Goal: Information Seeking & Learning: Learn about a topic

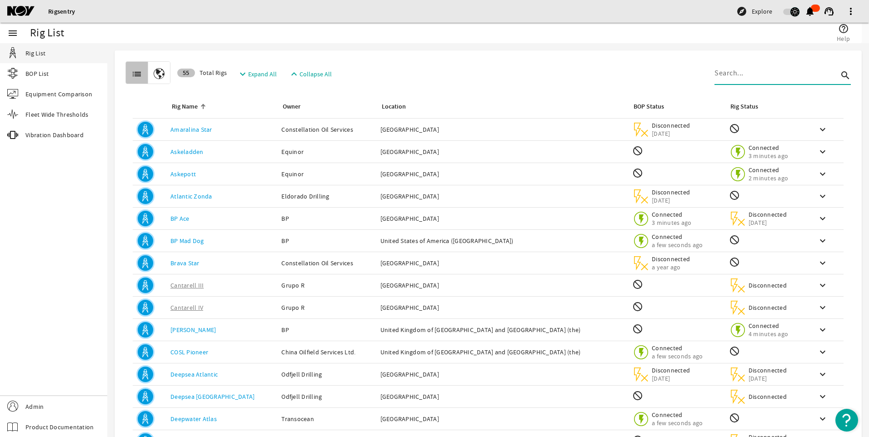
click at [754, 72] on input at bounding box center [777, 73] width 124 height 11
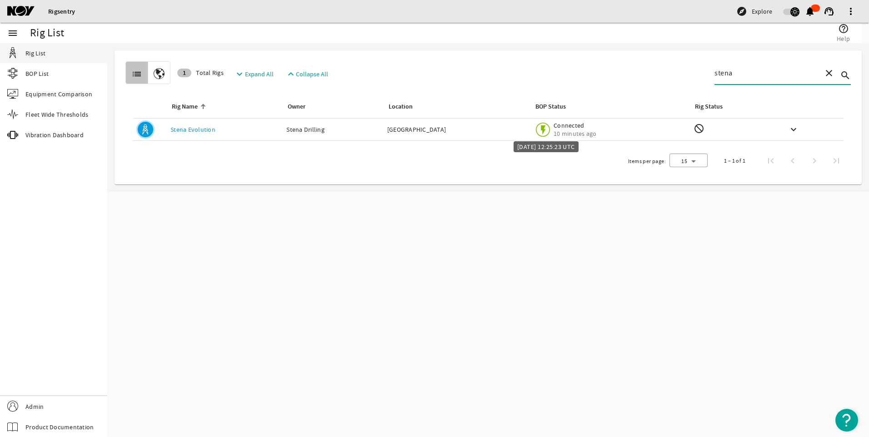
type input "stena"
click at [554, 125] on span "Connected" at bounding box center [575, 125] width 43 height 8
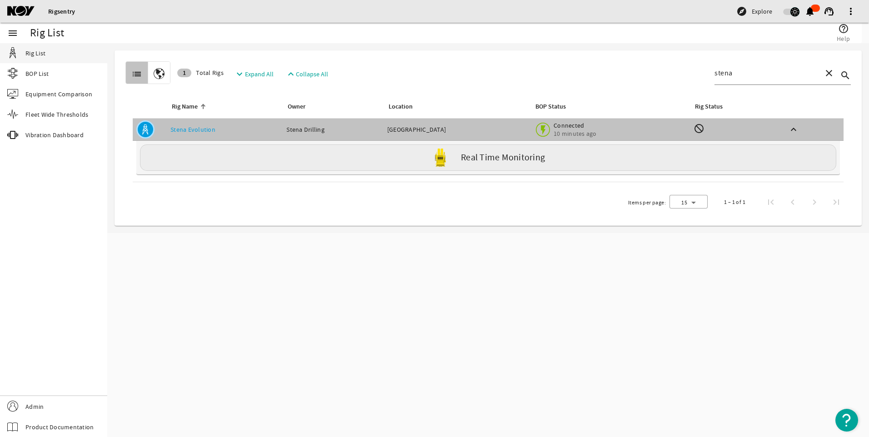
click at [467, 157] on label "Real Time Monitoring" at bounding box center [503, 158] width 84 height 10
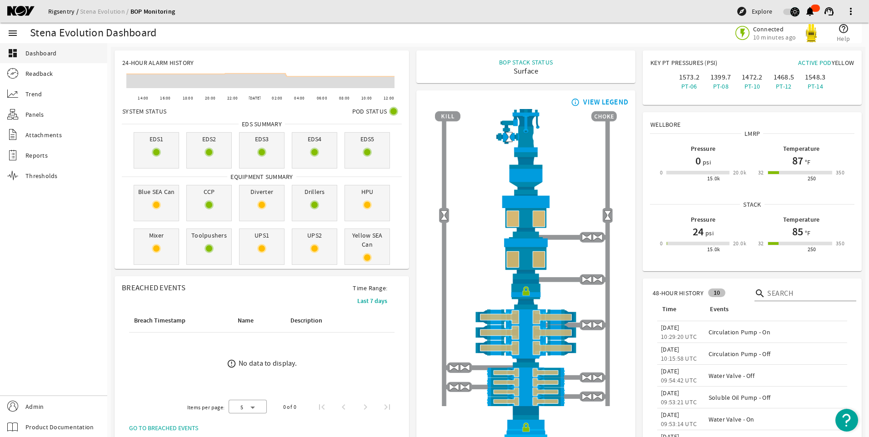
click at [61, 10] on link "Rigsentry" at bounding box center [64, 11] width 32 height 8
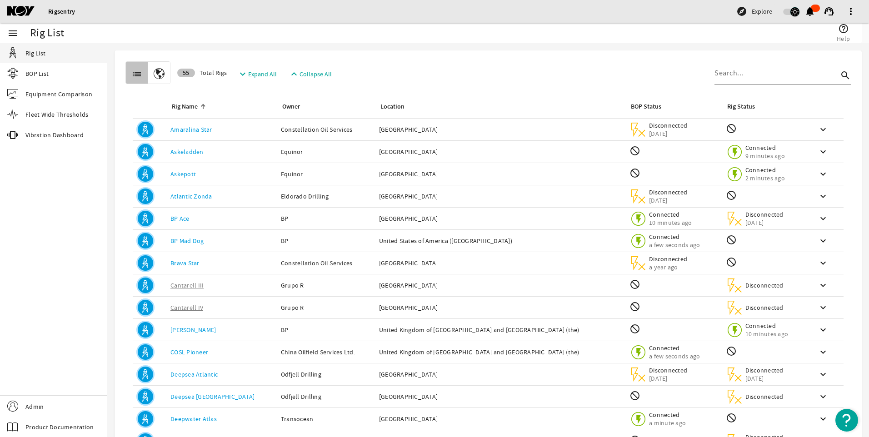
scroll to position [66, 0]
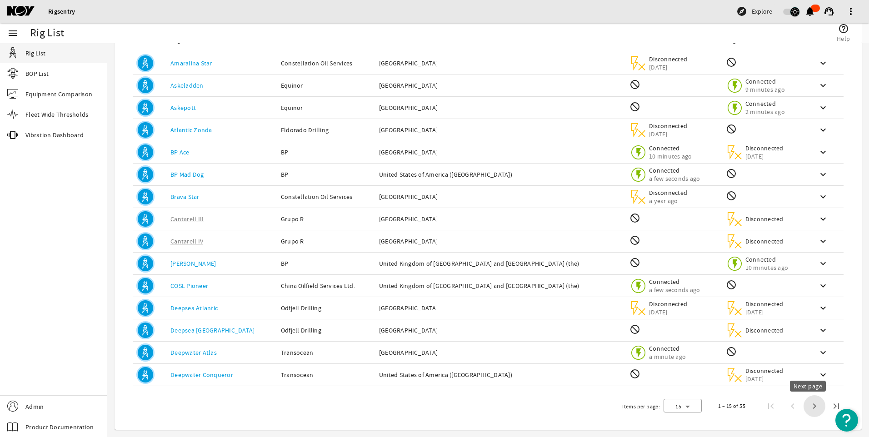
click at [806, 406] on span "Next page" at bounding box center [815, 406] width 22 height 22
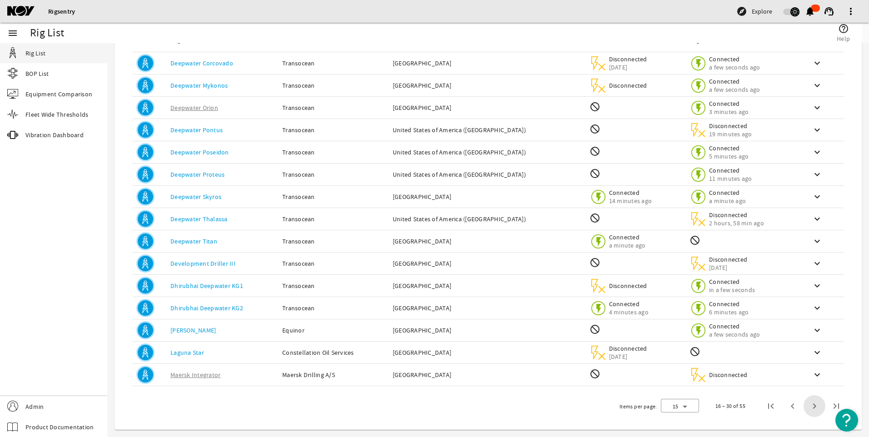
click at [806, 406] on span "Next page" at bounding box center [815, 406] width 22 height 22
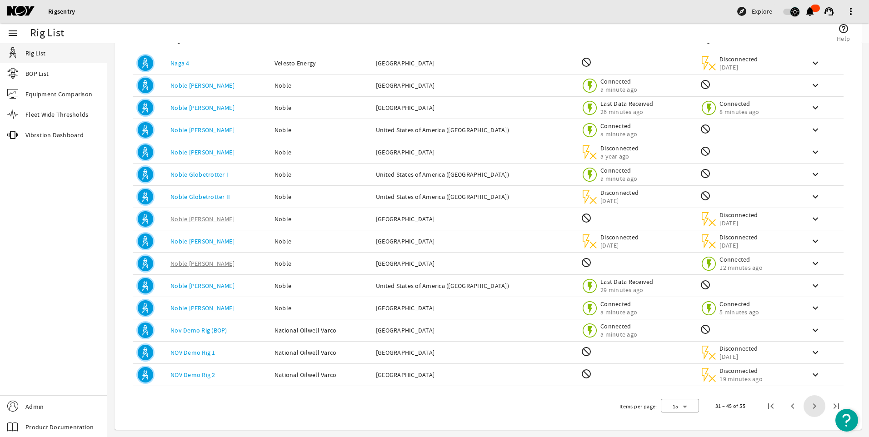
click at [806, 406] on span "Next page" at bounding box center [815, 406] width 22 height 22
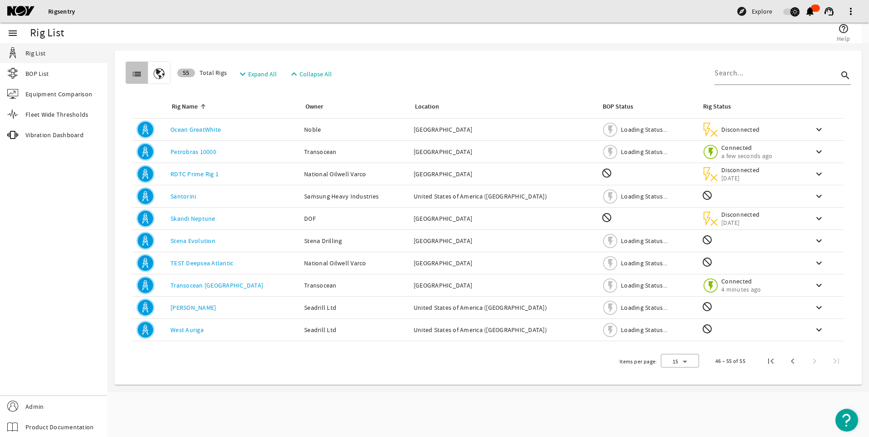
scroll to position [0, 0]
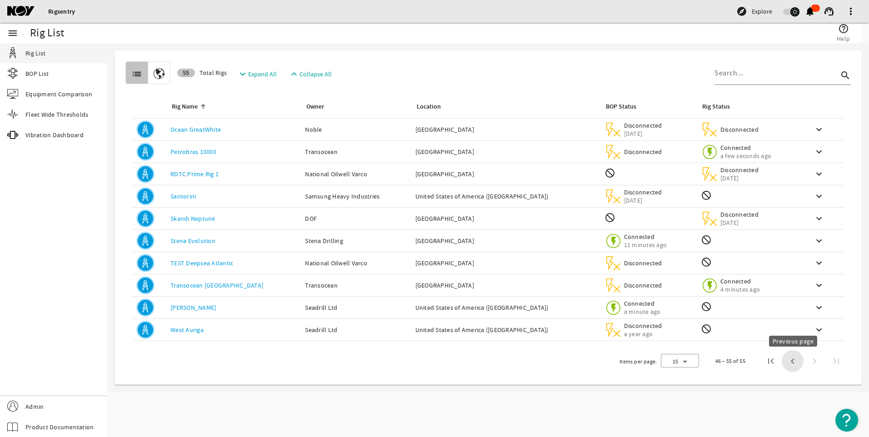
click at [790, 360] on span "Previous page" at bounding box center [793, 361] width 22 height 22
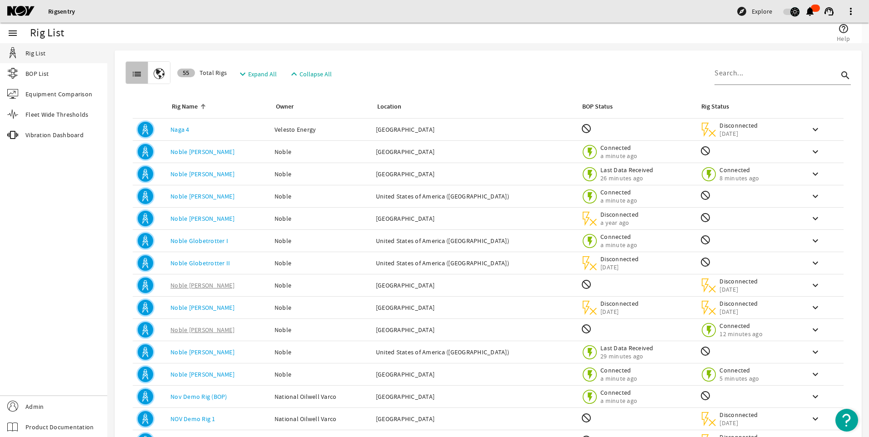
scroll to position [66, 0]
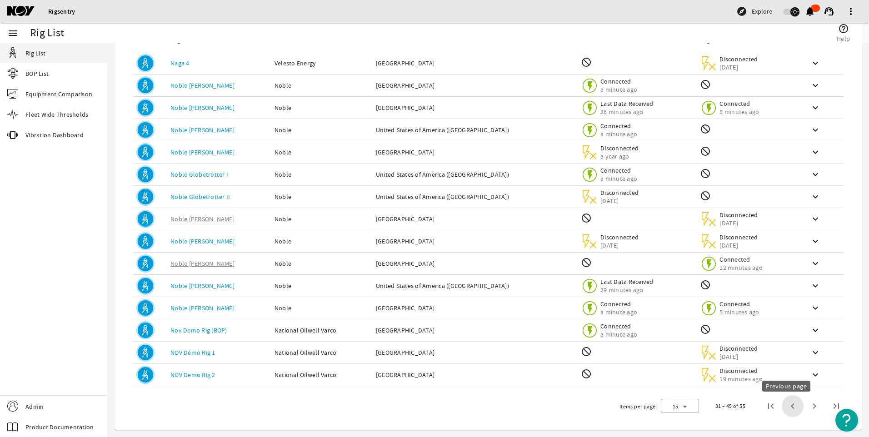
click at [784, 410] on span "Previous page" at bounding box center [793, 406] width 22 height 22
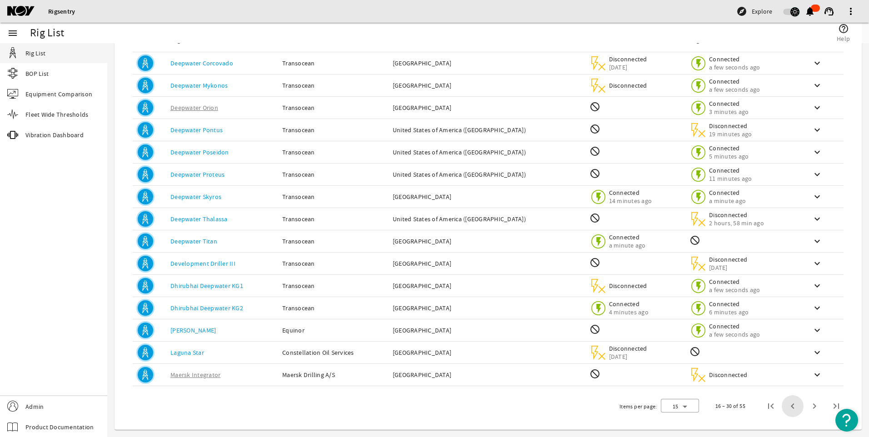
click at [784, 410] on span "Previous page" at bounding box center [793, 406] width 22 height 22
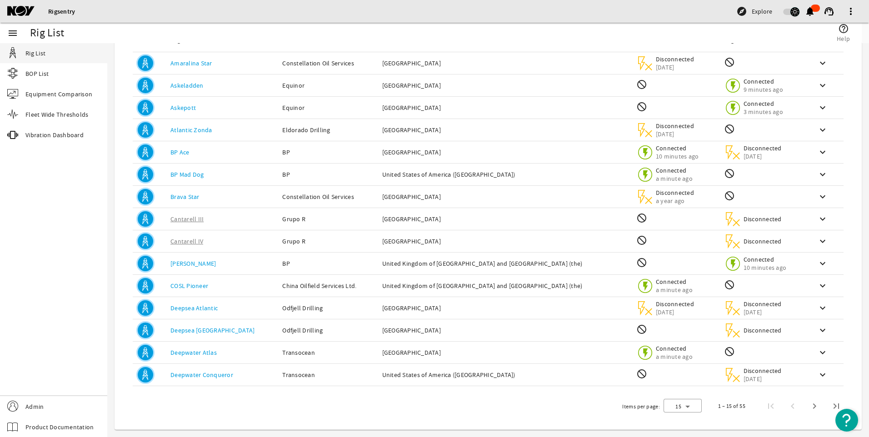
scroll to position [0, 0]
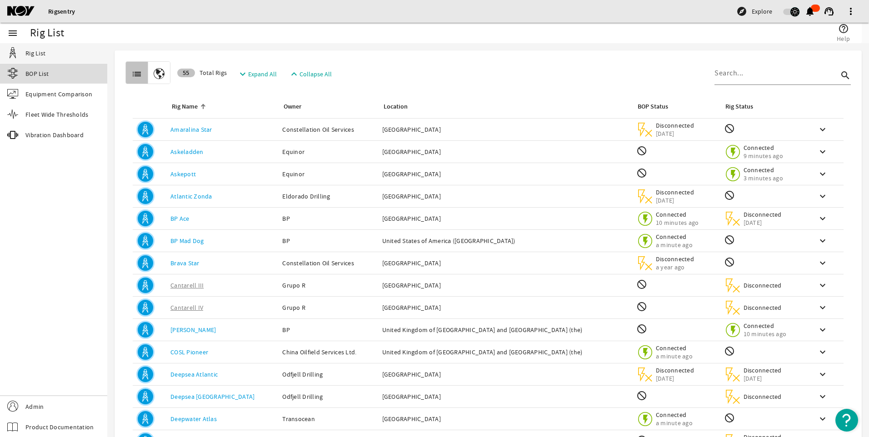
click at [36, 76] on span "BOP List" at bounding box center [36, 73] width 23 height 9
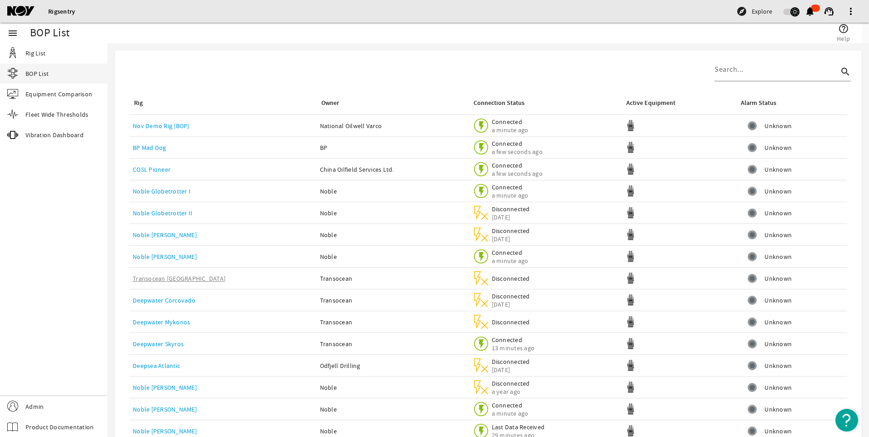
scroll to position [45, 0]
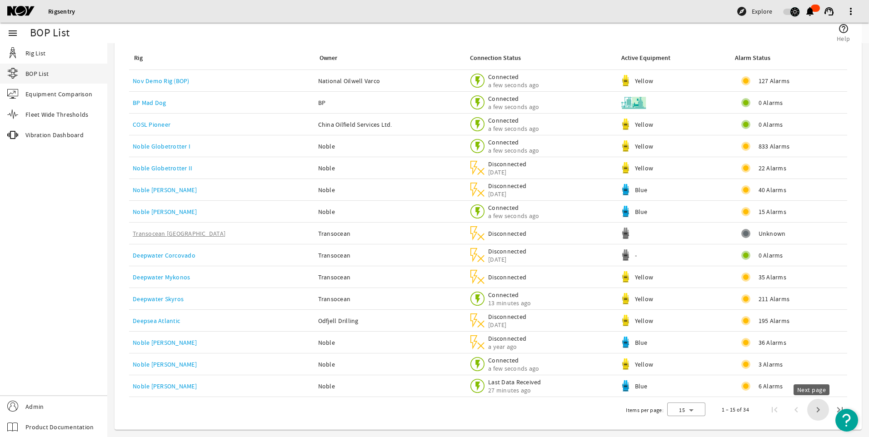
click at [809, 410] on span "Next page" at bounding box center [818, 410] width 22 height 22
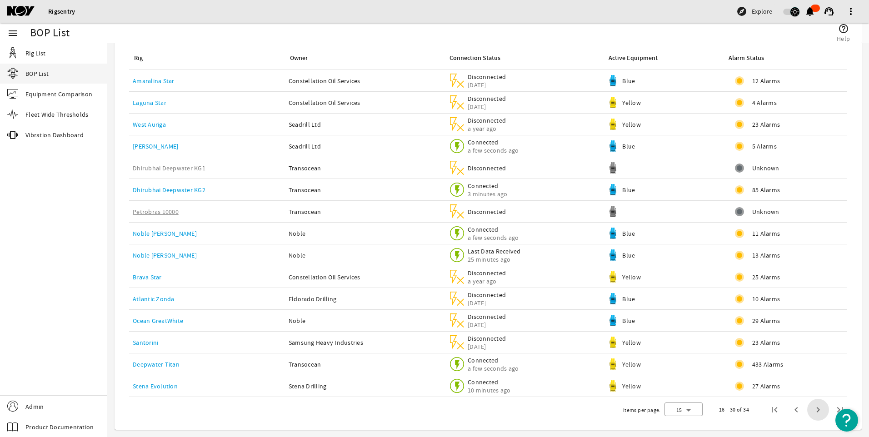
click at [809, 410] on span "Next page" at bounding box center [818, 410] width 22 height 22
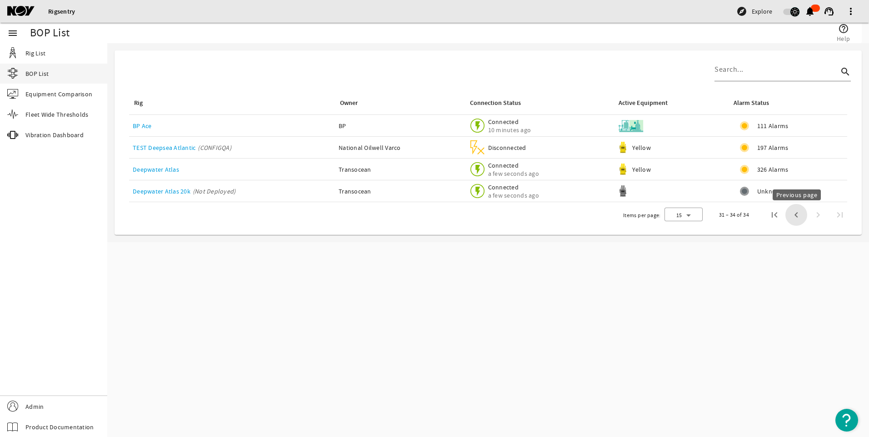
click at [795, 220] on span "Previous page" at bounding box center [796, 215] width 22 height 22
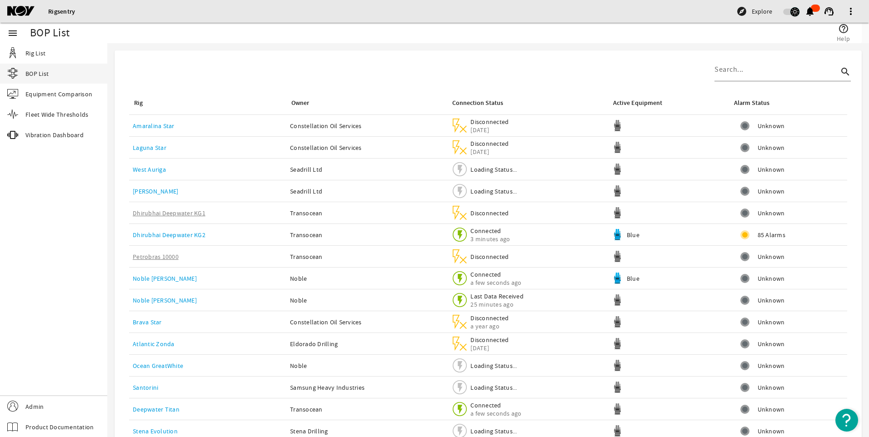
scroll to position [45, 0]
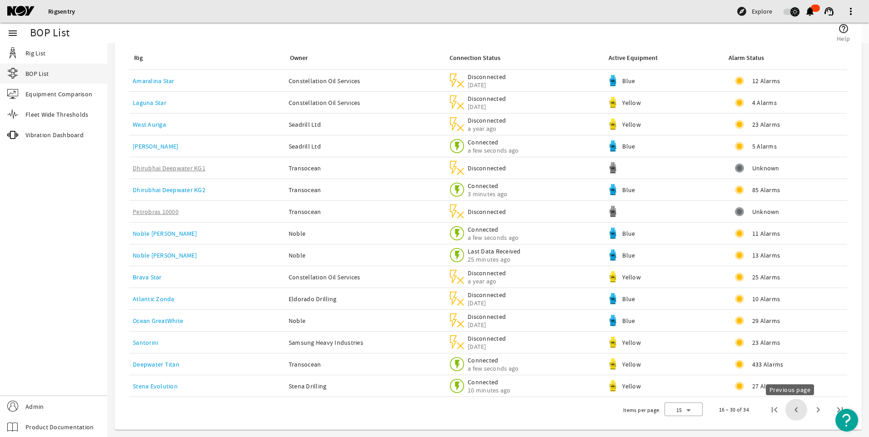
click at [788, 410] on span "Previous page" at bounding box center [796, 410] width 22 height 22
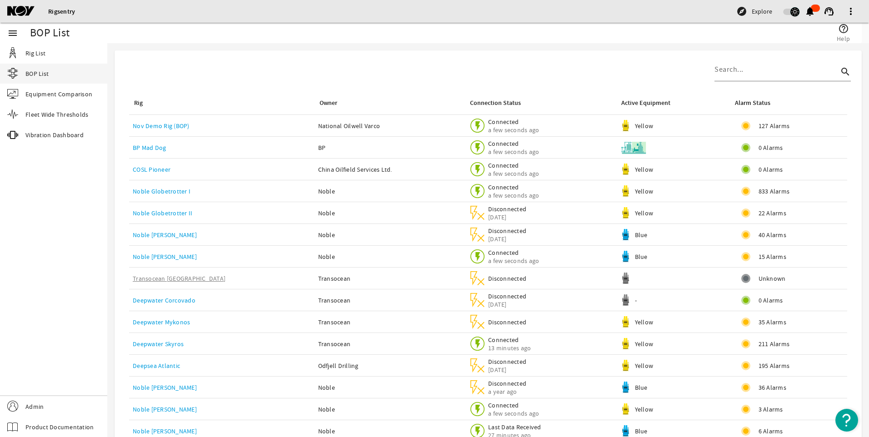
scroll to position [0, 0]
click at [35, 55] on span "Rig List" at bounding box center [35, 53] width 20 height 9
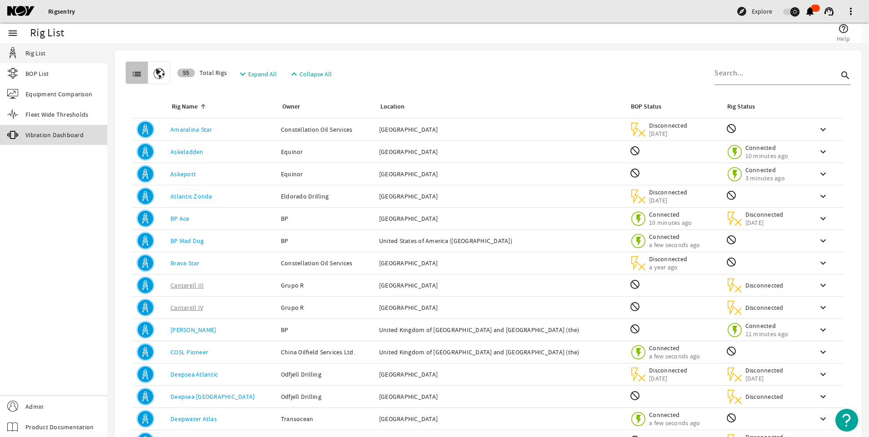
click at [61, 133] on span "Vibration Dashboard" at bounding box center [54, 134] width 58 height 9
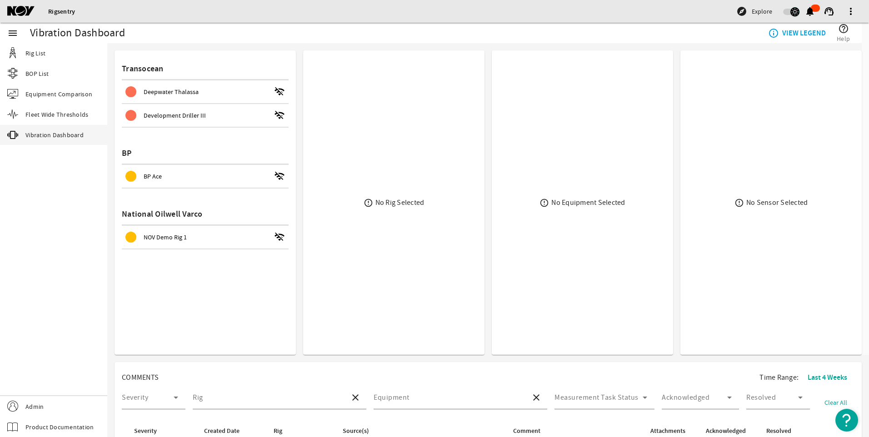
click at [185, 119] on span "Development Driller III" at bounding box center [175, 115] width 62 height 8
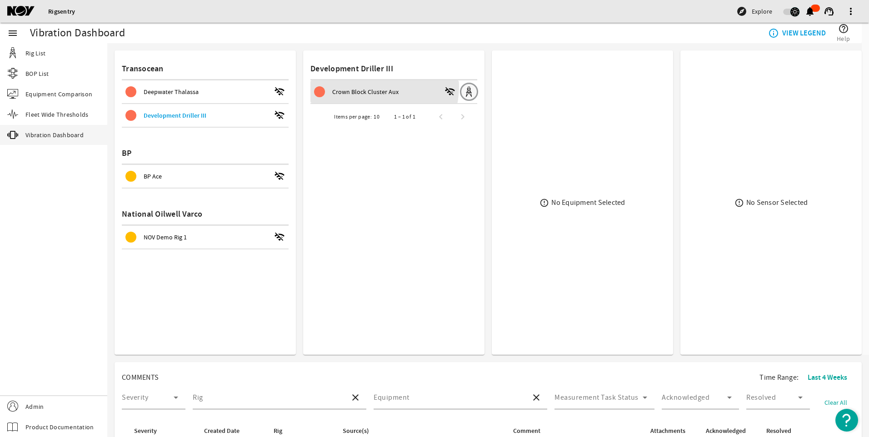
click at [372, 87] on span "Crown Block Cluster Aux wifi_off" at bounding box center [386, 91] width 145 height 11
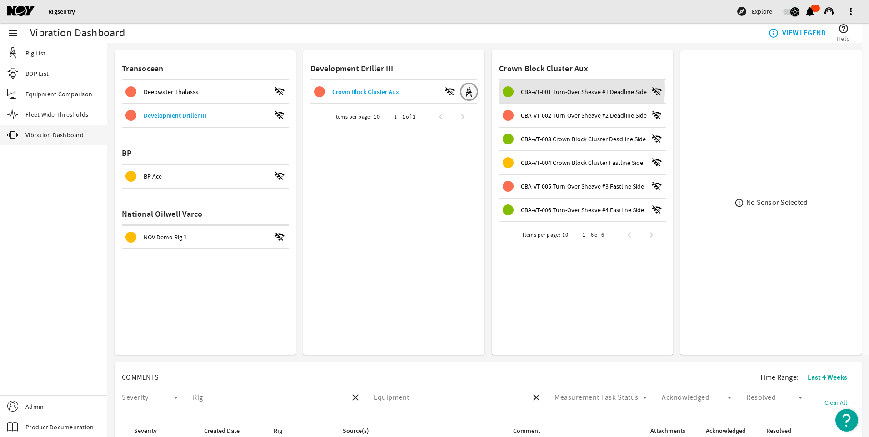
click at [535, 89] on span "CBA-VT-001 Turn-Over Sheave #1 Deadline Side" at bounding box center [584, 92] width 126 height 8
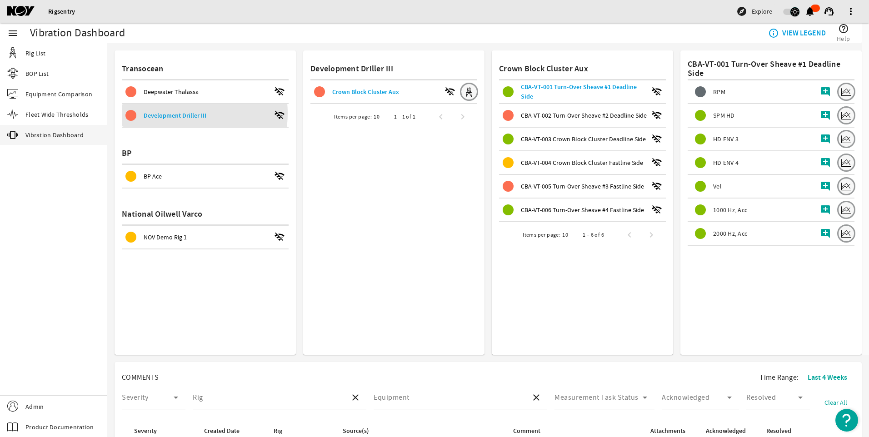
click at [172, 113] on span "Development Driller III" at bounding box center [175, 115] width 63 height 9
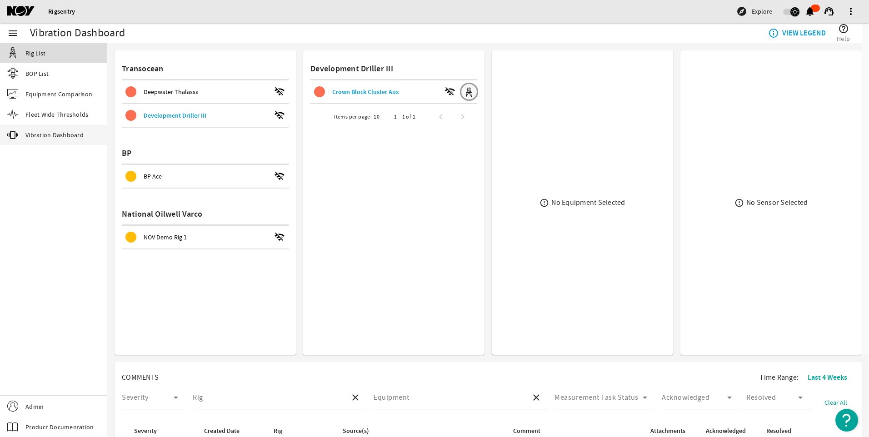
click at [29, 49] on span "Rig List" at bounding box center [35, 53] width 20 height 9
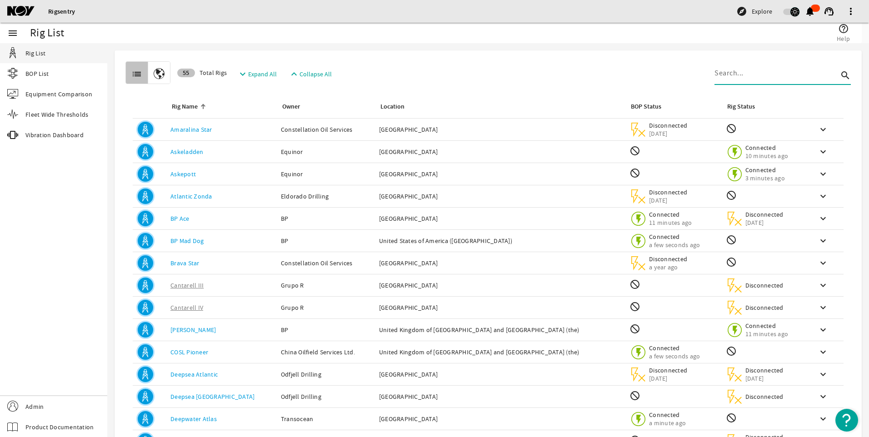
click at [727, 70] on input at bounding box center [777, 73] width 124 height 11
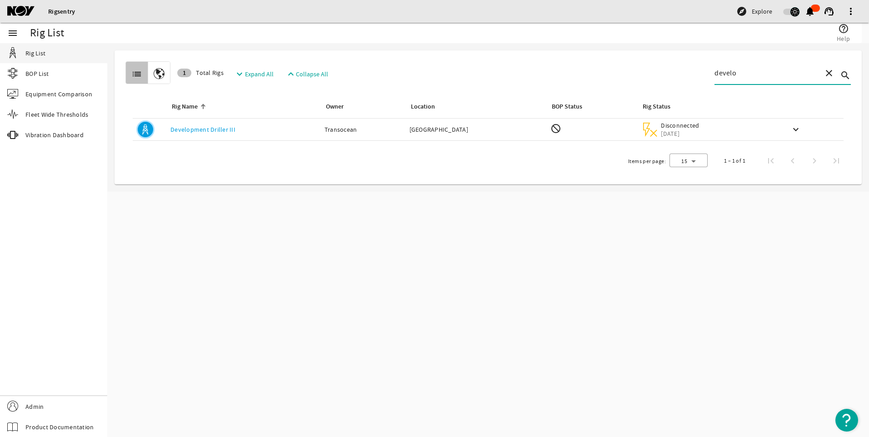
type input "develo"
click at [244, 133] on div "Rig Name: Development Driller III" at bounding box center [243, 129] width 147 height 9
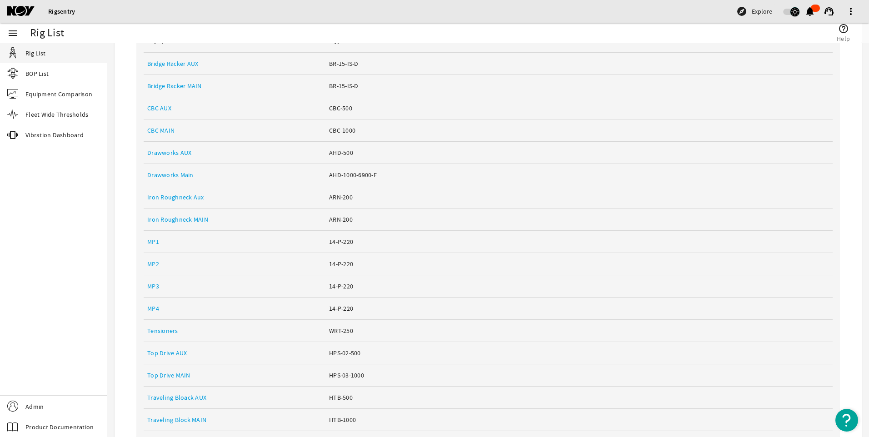
scroll to position [192, 0]
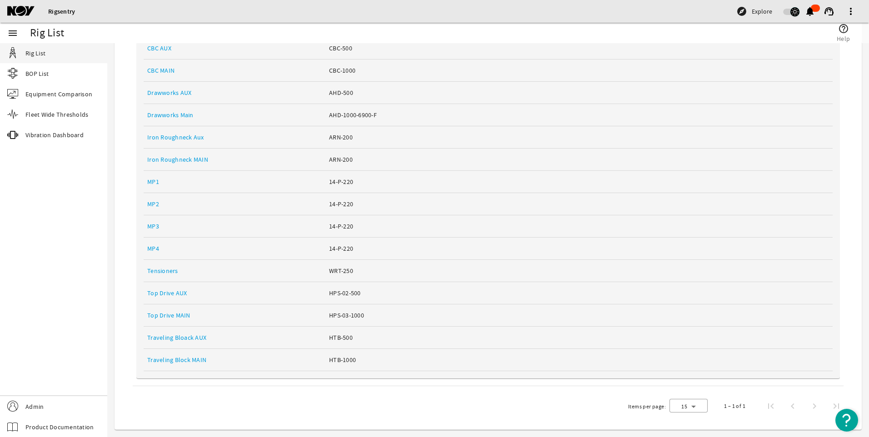
click at [170, 312] on link "Top Drive MAIN" at bounding box center [168, 315] width 43 height 8
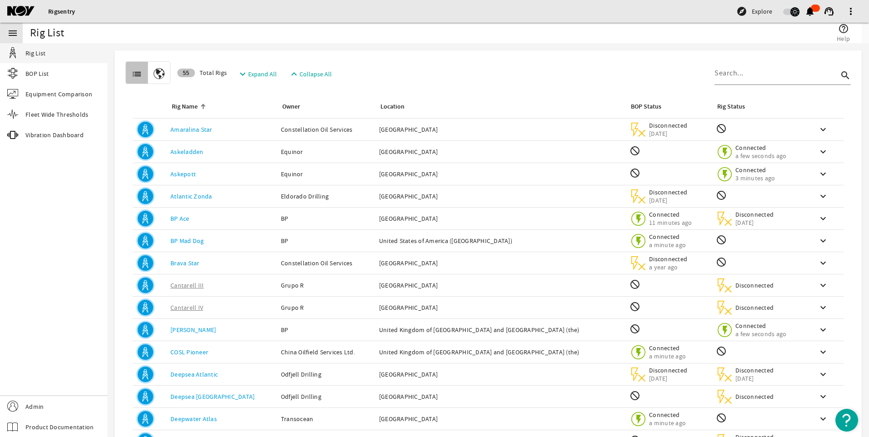
click at [13, 35] on mat-icon "menu" at bounding box center [12, 33] width 11 height 11
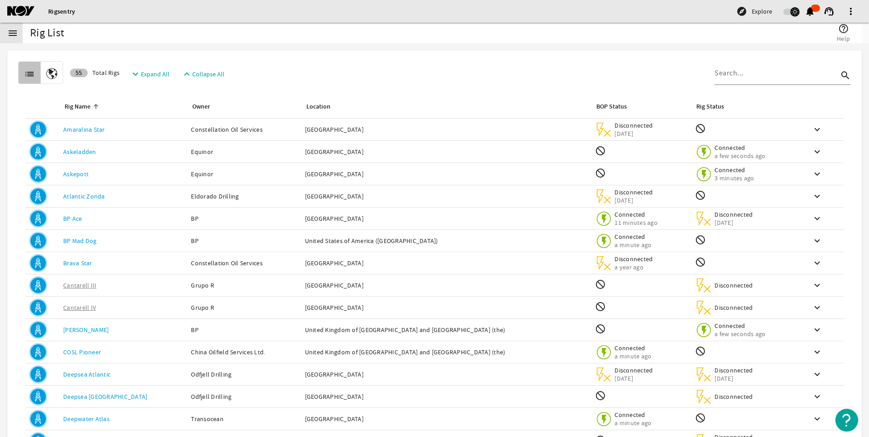
click at [13, 35] on mat-icon "menu" at bounding box center [12, 33] width 11 height 11
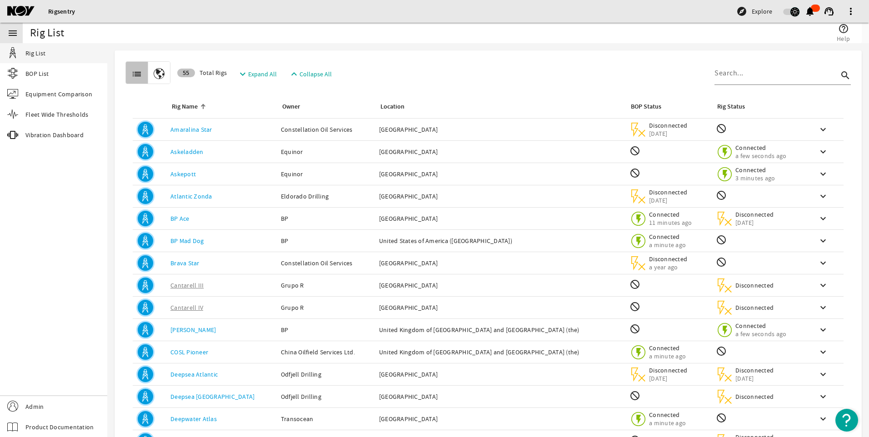
click at [13, 35] on mat-icon "menu" at bounding box center [12, 33] width 11 height 11
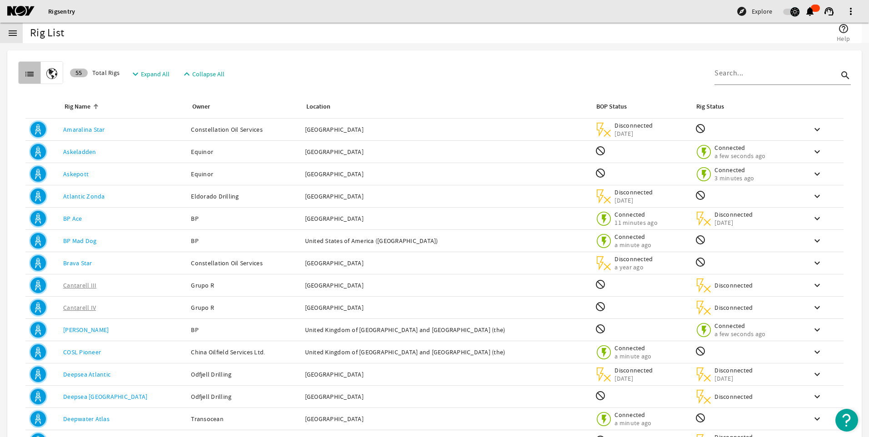
click at [13, 35] on mat-icon "menu" at bounding box center [12, 33] width 11 height 11
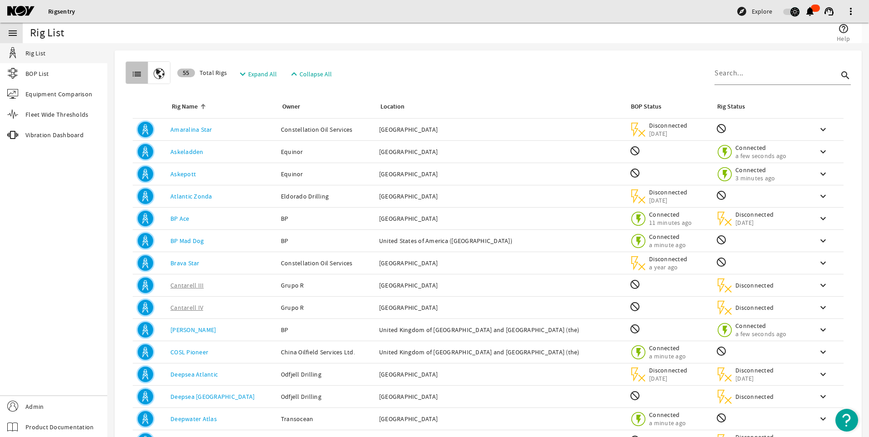
click at [13, 35] on mat-icon "menu" at bounding box center [12, 33] width 11 height 11
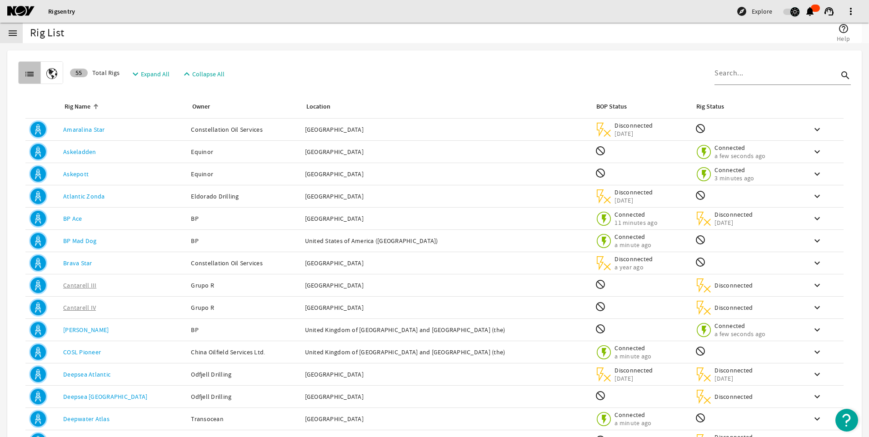
click at [13, 35] on mat-icon "menu" at bounding box center [12, 33] width 11 height 11
